Goal: Transaction & Acquisition: Purchase product/service

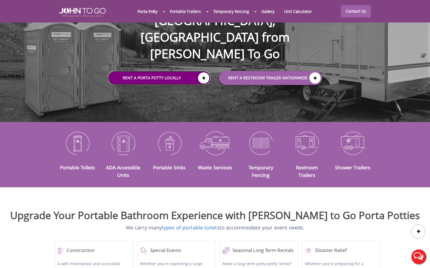
click at [163, 71] on link "Rent a Porta Potty Locally" at bounding box center [159, 78] width 103 height 14
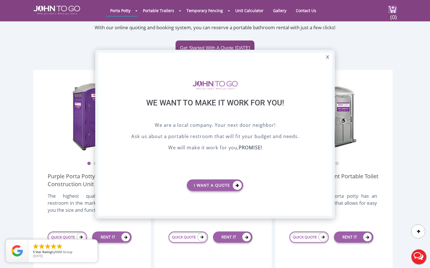
click at [233, 248] on div at bounding box center [215, 134] width 430 height 268
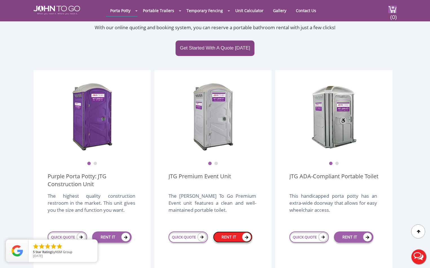
click at [234, 232] on link "RENT IT" at bounding box center [232, 237] width 39 height 11
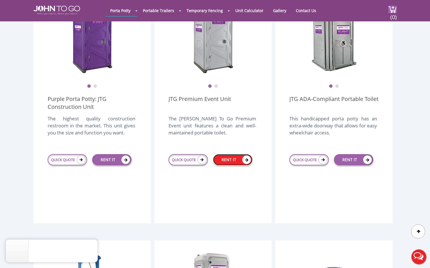
scroll to position [197, 0]
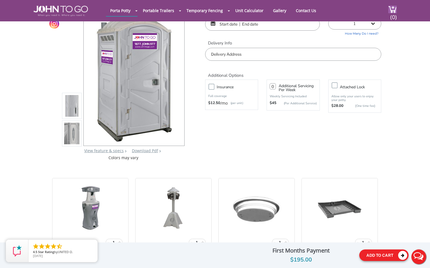
click at [383, 259] on button "Add To Cart" at bounding box center [383, 256] width 49 height 12
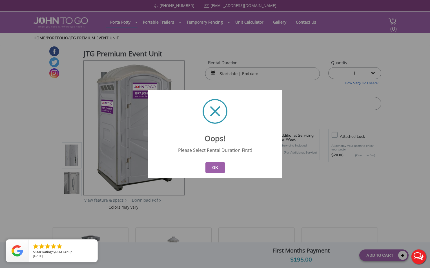
click at [209, 170] on button "OK" at bounding box center [214, 167] width 19 height 11
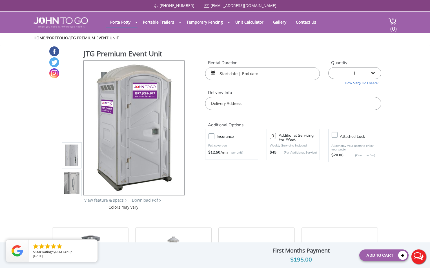
click at [232, 74] on input "text" at bounding box center [262, 73] width 115 height 13
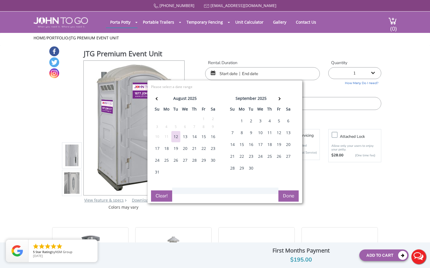
click at [176, 148] on div "19" at bounding box center [175, 148] width 9 height 11
click at [252, 74] on input "text" at bounding box center [262, 73] width 115 height 13
click at [173, 148] on div "19" at bounding box center [175, 148] width 9 height 11
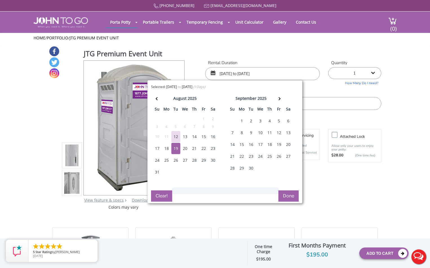
click at [160, 146] on div "17" at bounding box center [157, 148] width 9 height 11
click at [256, 73] on input "08/19/2025 to 08/19/2025" at bounding box center [262, 73] width 115 height 13
click at [258, 73] on input "08/19/2025 to 08/19/2025" at bounding box center [262, 73] width 115 height 13
type input "08/17/2025 to 08/19/2025"
click at [294, 199] on button "Done" at bounding box center [288, 196] width 20 height 11
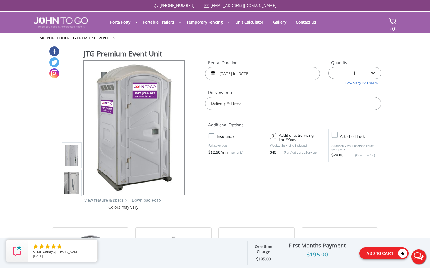
click at [380, 252] on button "Add To Cart" at bounding box center [383, 254] width 49 height 12
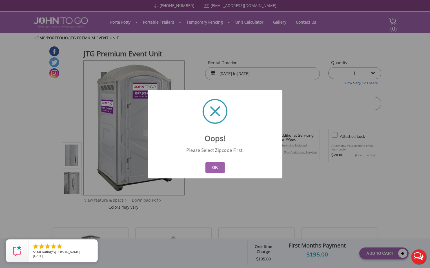
click at [215, 167] on button "OK" at bounding box center [214, 167] width 19 height 11
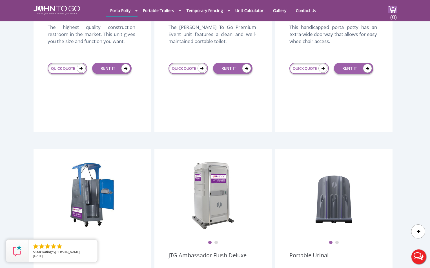
scroll to position [394, 0]
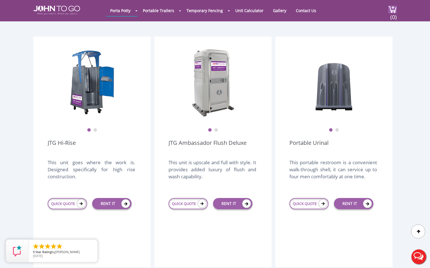
click at [131, 236] on div "1 2 JTG Hi-Rise This unit goes where the work is. Designed specifically for hig…" at bounding box center [92, 152] width 117 height 231
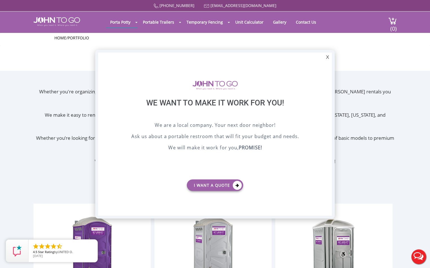
scroll to position [0, 0]
